Goal: Check status: Check status

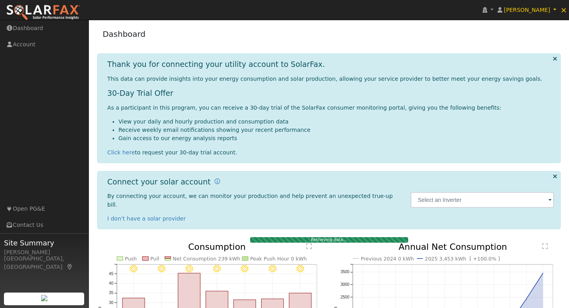
scroll to position [99, 0]
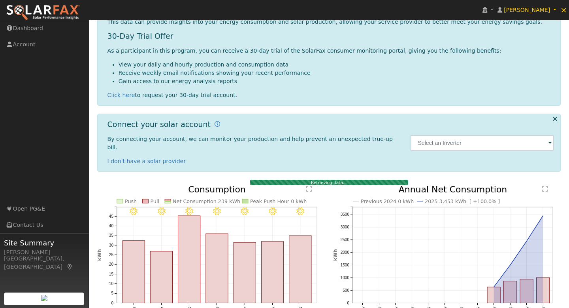
click at [191, 302] on link "Year" at bounding box center [197, 307] width 55 height 11
type input "2024-08-01"
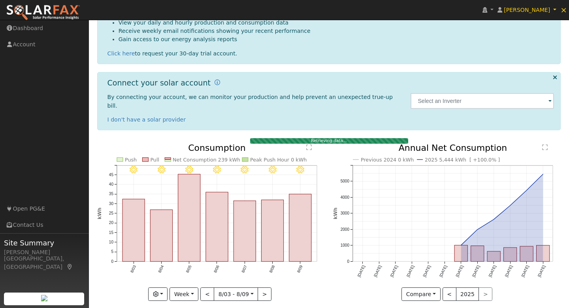
scroll to position [99, 0]
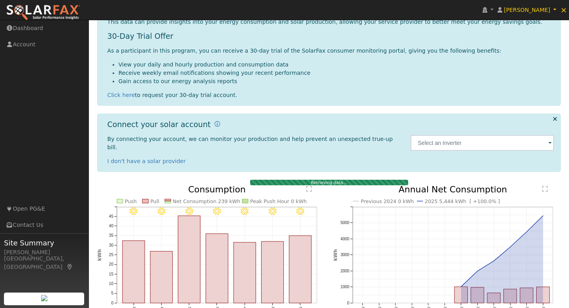
click at [196, 291] on link "Month" at bounding box center [197, 296] width 55 height 11
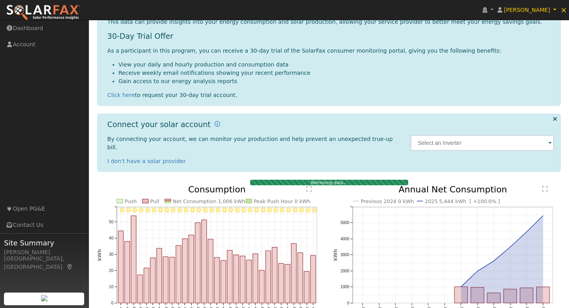
click at [191, 302] on link "Year" at bounding box center [196, 307] width 55 height 11
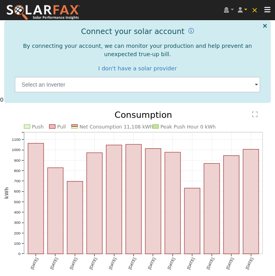
scroll to position [204, 0]
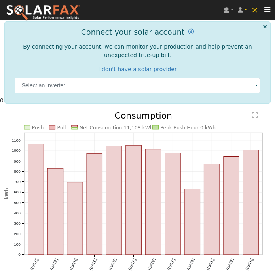
click at [134, 155] on rect "onclick=""" at bounding box center [134, 200] width 16 height 110
type input "[DATE]"
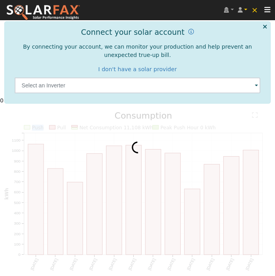
click at [134, 155] on div at bounding box center [137, 201] width 266 height 181
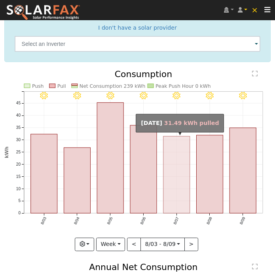
scroll to position [204, 0]
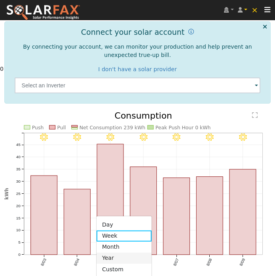
click at [118, 253] on link "Year" at bounding box center [123, 258] width 55 height 11
type input "[DATE]"
